Goal: Information Seeking & Learning: Check status

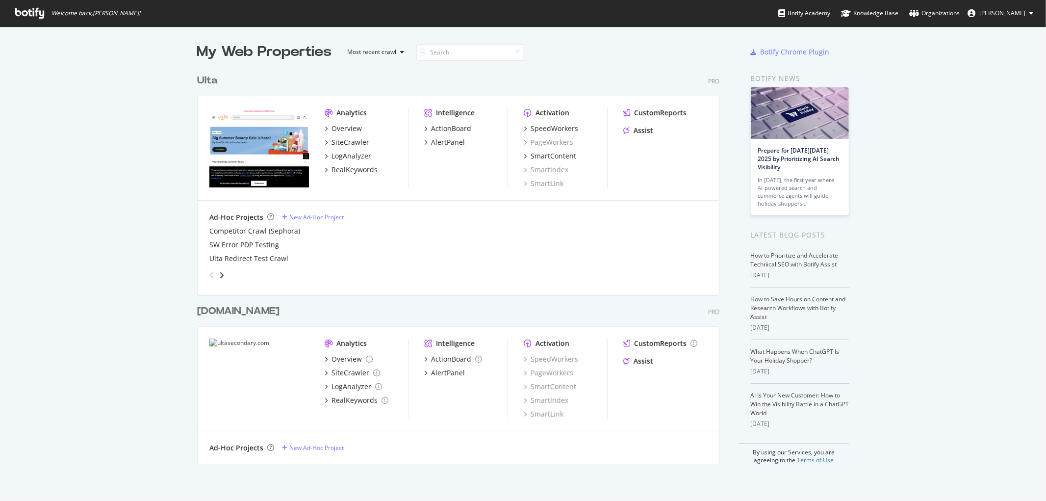
scroll to position [492, 1030]
click at [548, 126] on div "SpeedWorkers" at bounding box center [554, 129] width 48 height 10
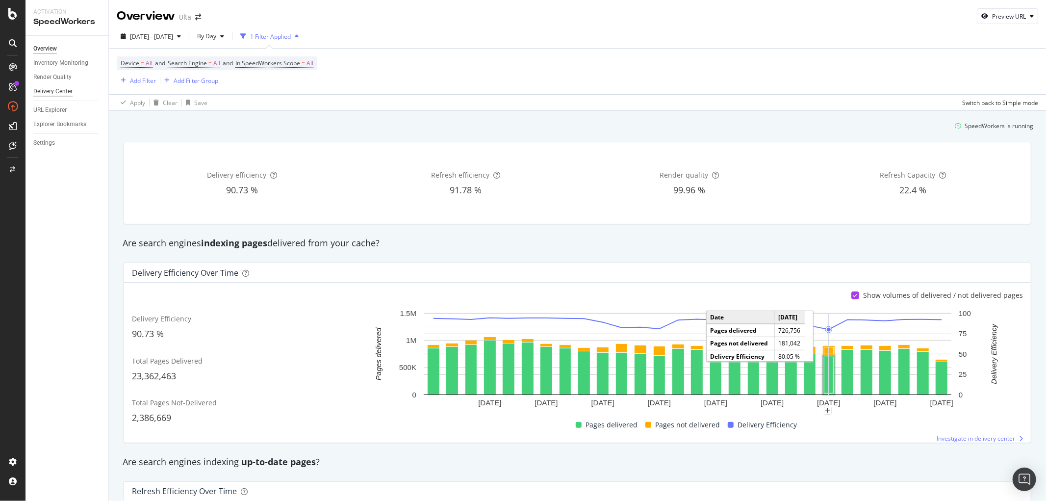
click at [50, 94] on div "Delivery Center" at bounding box center [52, 91] width 39 height 10
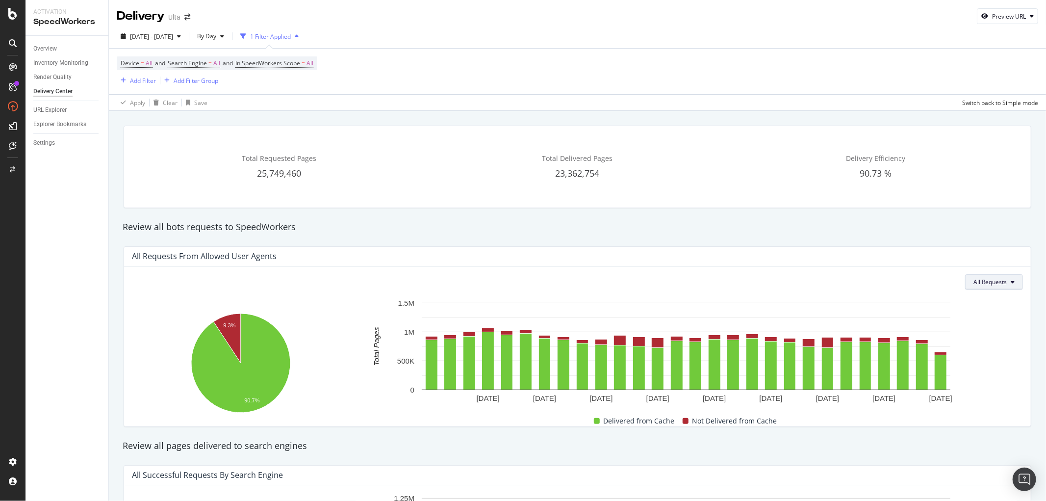
click at [1010, 279] on icon at bounding box center [1012, 282] width 4 height 6
click at [1003, 339] on span "Not Delivered" at bounding box center [1000, 338] width 38 height 9
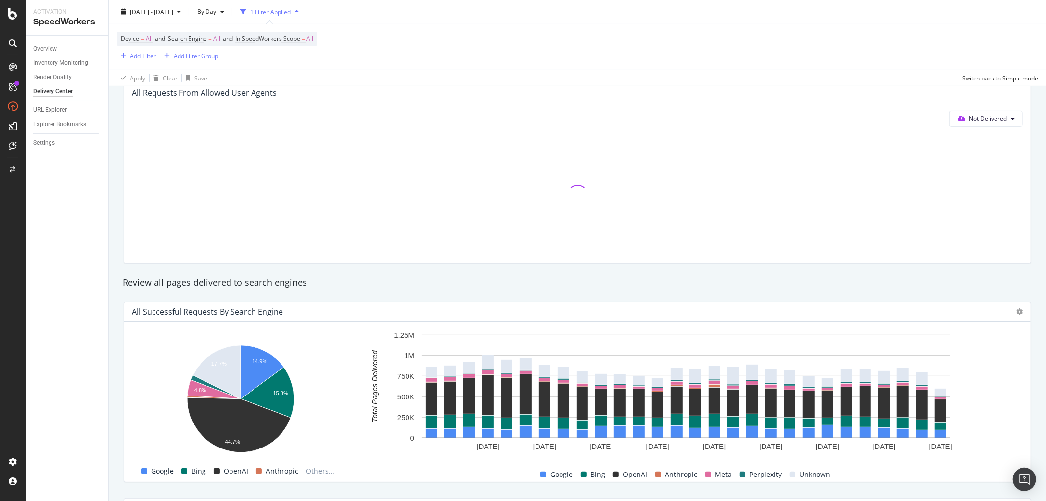
scroll to position [54, 0]
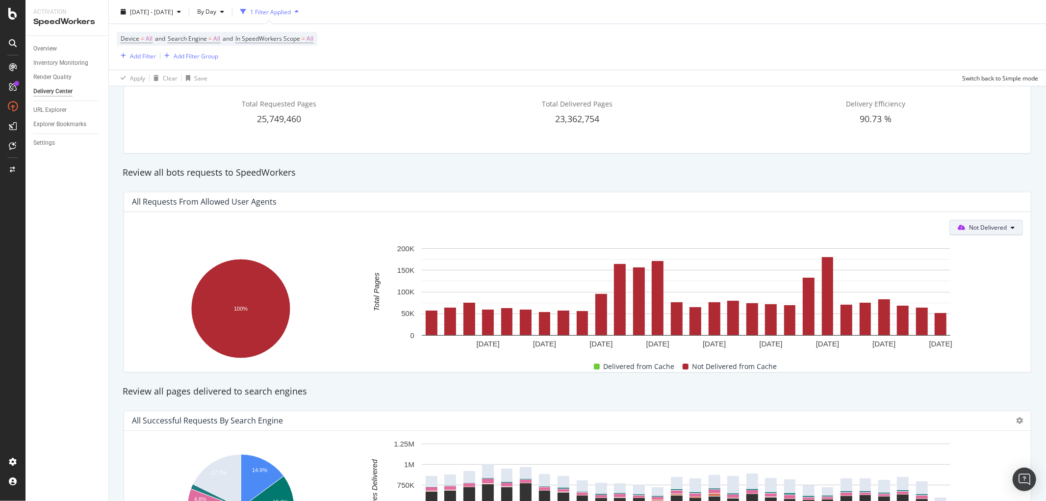
click at [993, 230] on span "Not Delivered" at bounding box center [988, 227] width 38 height 8
click at [981, 245] on span "All Requests" at bounding box center [977, 247] width 54 height 9
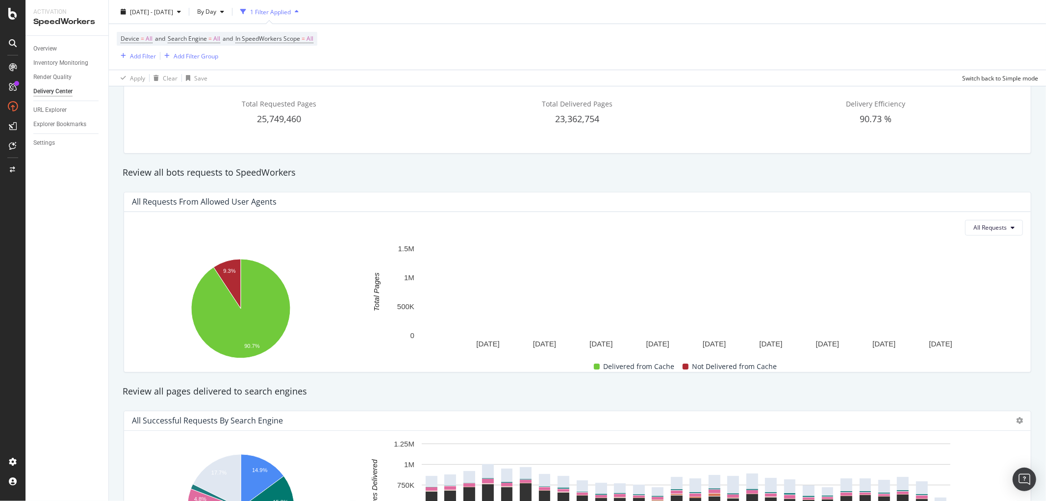
scroll to position [0, 0]
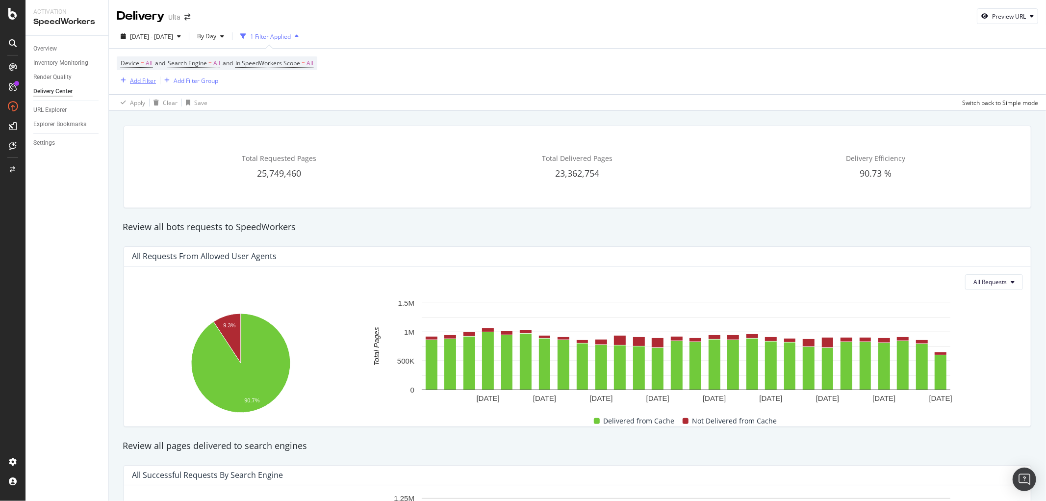
click at [138, 78] on div "Add Filter" at bounding box center [143, 80] width 26 height 8
drag, startPoint x: 329, startPoint y: 82, endPoint x: 218, endPoint y: 81, distance: 110.8
click at [328, 82] on div "Device = All and Search Engine = All and In SpeedWorkers Scope = All Add Filter…" at bounding box center [577, 72] width 921 height 46
click at [212, 82] on div "Add Filter Group" at bounding box center [196, 80] width 45 height 8
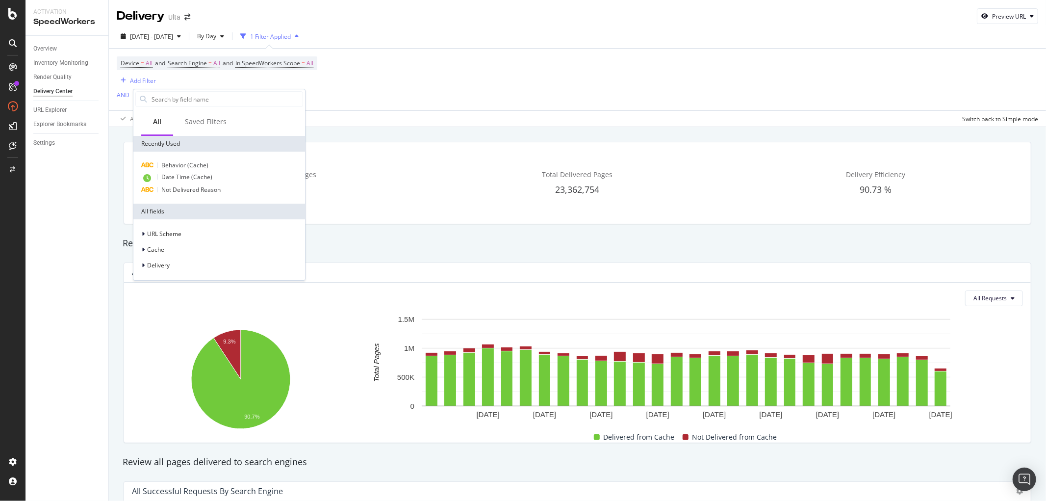
click at [363, 89] on div "Device = All and Search Engine = All and In SpeedWorkers Scope = All Add Filter…" at bounding box center [577, 80] width 921 height 62
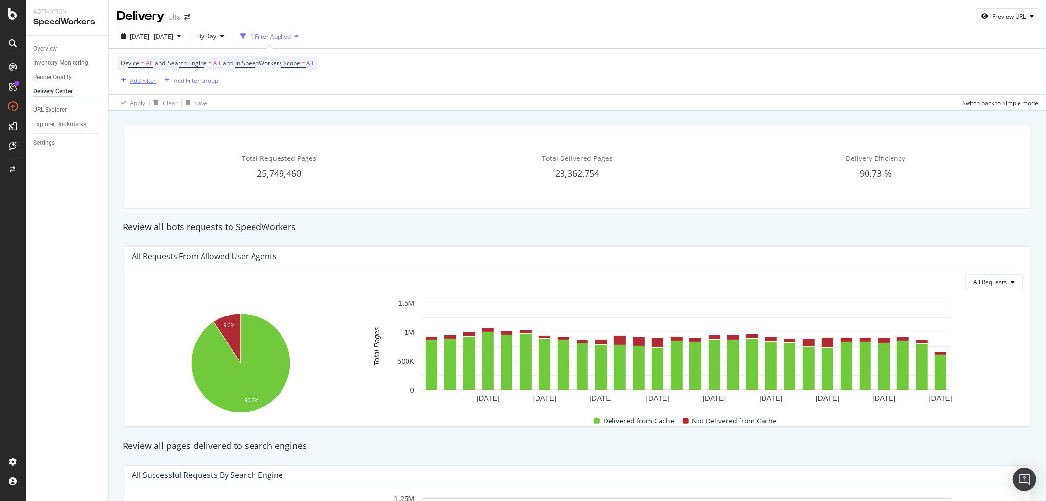
click at [134, 80] on div "Add Filter" at bounding box center [143, 80] width 26 height 8
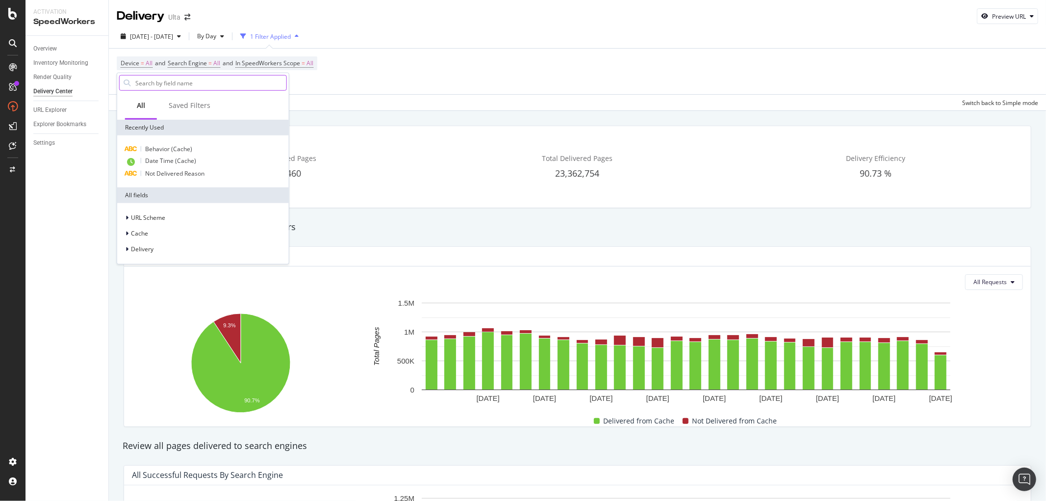
click at [186, 81] on input "text" at bounding box center [210, 82] width 152 height 15
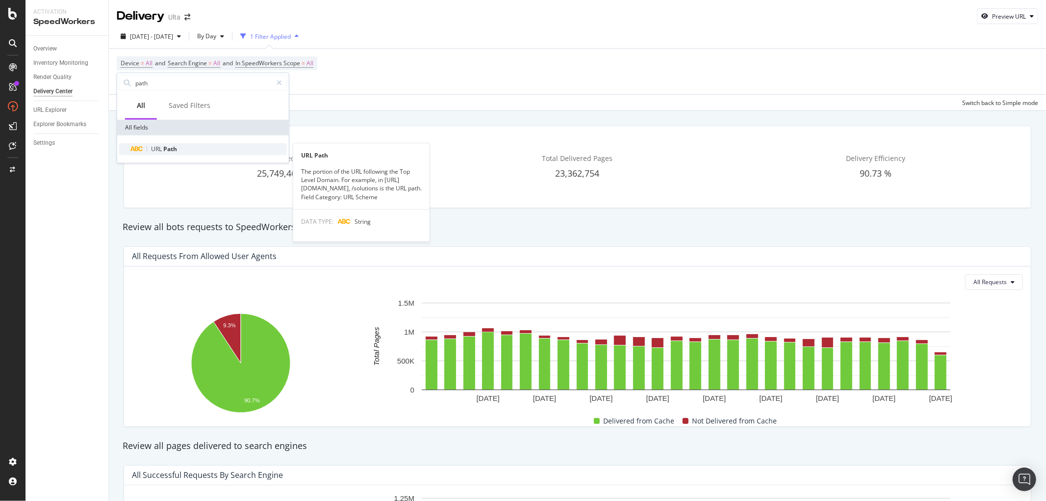
type input "path"
click at [161, 145] on span "URL Path" at bounding box center [164, 149] width 26 height 8
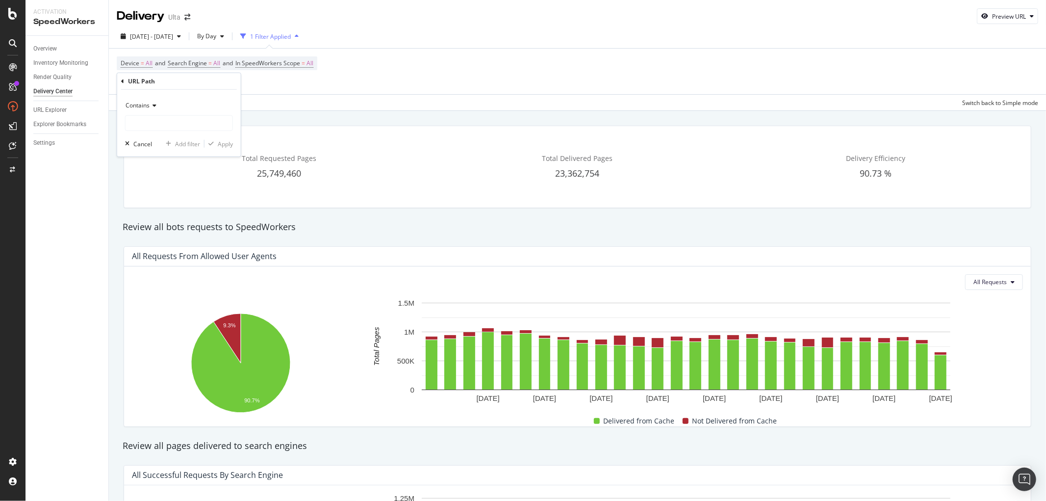
click at [203, 131] on div "Contains Cancel Add filter Apply" at bounding box center [179, 123] width 124 height 67
click at [204, 124] on input "text" at bounding box center [179, 123] width 107 height 16
paste input "[URL][DOMAIN_NAME]"
drag, startPoint x: 129, startPoint y: 120, endPoint x: 18, endPoint y: 101, distance: 112.4
click at [18, 101] on body "Activation SpeedWorkers Overview Inventory Monitoring Render Quality Delivery C…" at bounding box center [523, 250] width 1046 height 501
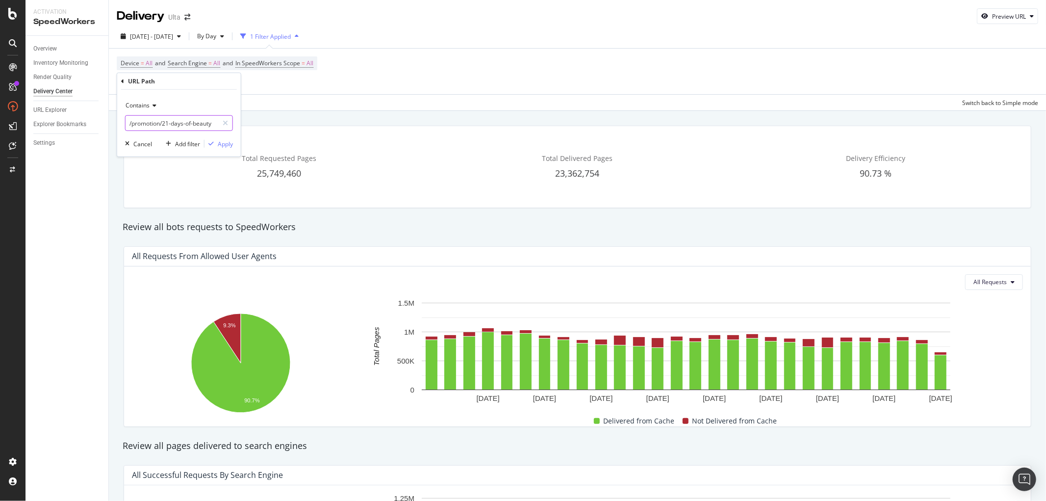
type input "/promotion/21-days-of-beauty"
click at [157, 105] on div "Contains" at bounding box center [179, 106] width 108 height 16
click at [161, 123] on div "Equal to" at bounding box center [179, 125] width 105 height 13
click at [162, 123] on input "text" at bounding box center [179, 123] width 107 height 16
paste input "[URL][DOMAIN_NAME]"
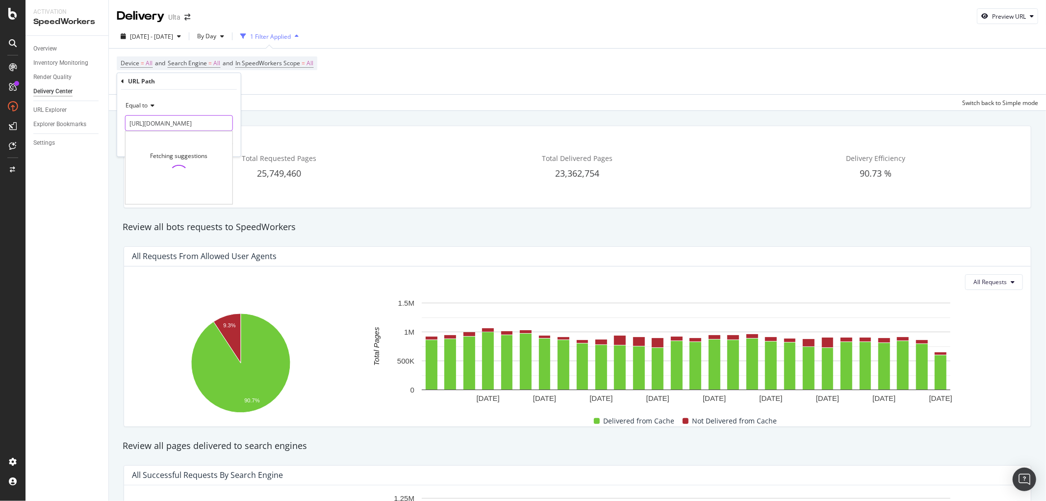
scroll to position [0, 57]
type input "[URL][DOMAIN_NAME]"
click at [229, 145] on div "Apply" at bounding box center [225, 143] width 15 height 8
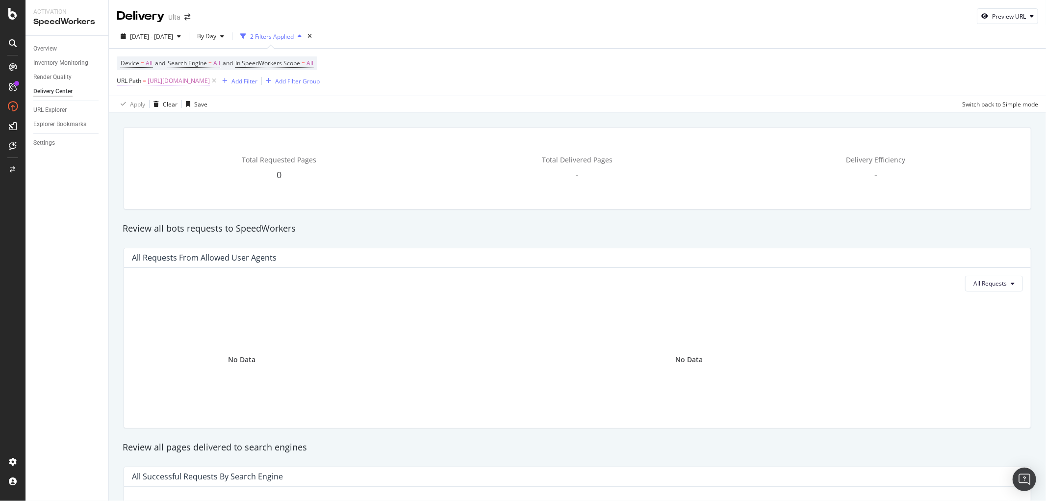
click at [125, 81] on span "URL Path" at bounding box center [129, 80] width 25 height 8
click at [206, 124] on input "[URL][DOMAIN_NAME]" at bounding box center [172, 123] width 93 height 16
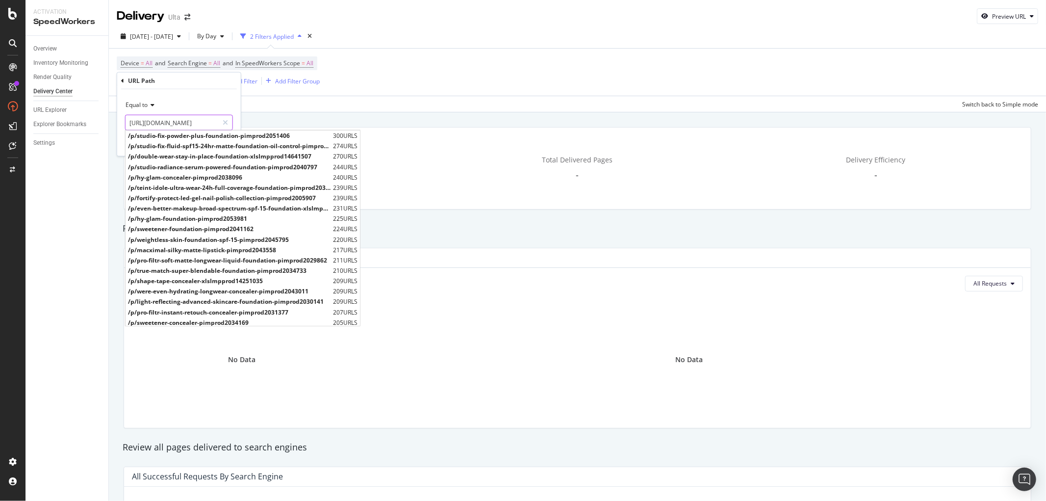
drag, startPoint x: 188, startPoint y: 120, endPoint x: 23, endPoint y: 100, distance: 166.9
click at [20, 101] on body "Activation SpeedWorkers Overview Inventory Monitoring Render Quality Delivery C…" at bounding box center [523, 250] width 1046 height 501
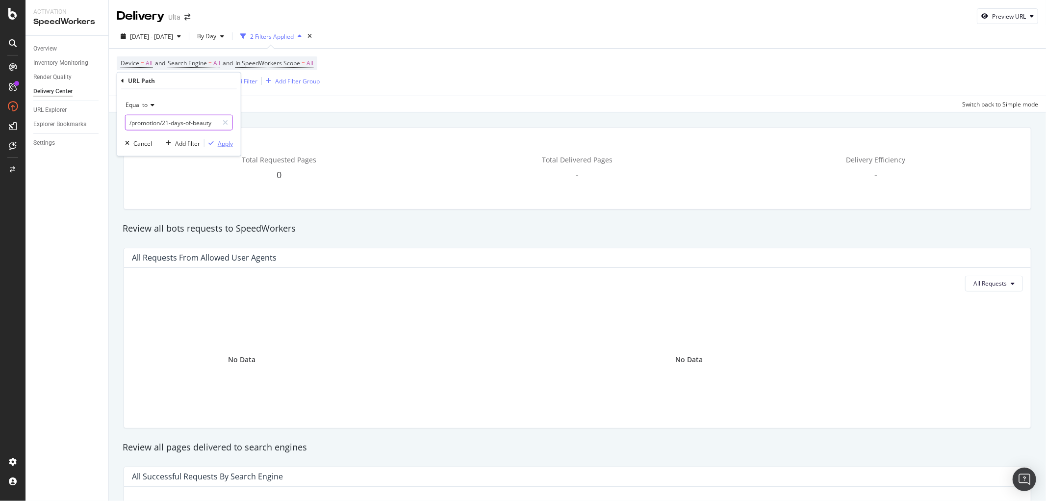
type input "/promotion/21-days-of-beauty"
click at [226, 146] on div "Apply" at bounding box center [225, 143] width 15 height 8
